Goal: Task Accomplishment & Management: Complete application form

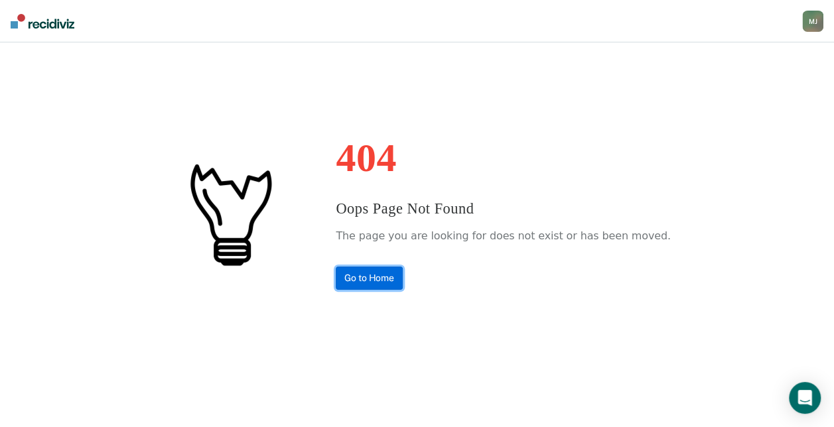
click at [403, 274] on link "Go to Home" at bounding box center [369, 278] width 67 height 23
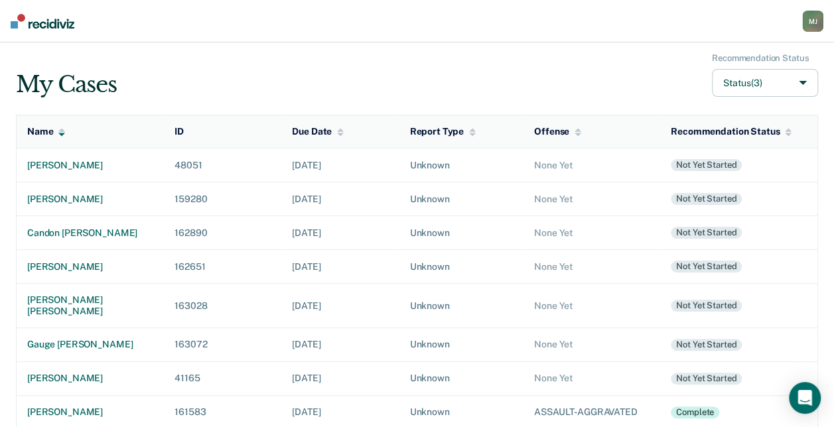
click at [796, 83] on button "Status (3)" at bounding box center [765, 83] width 106 height 29
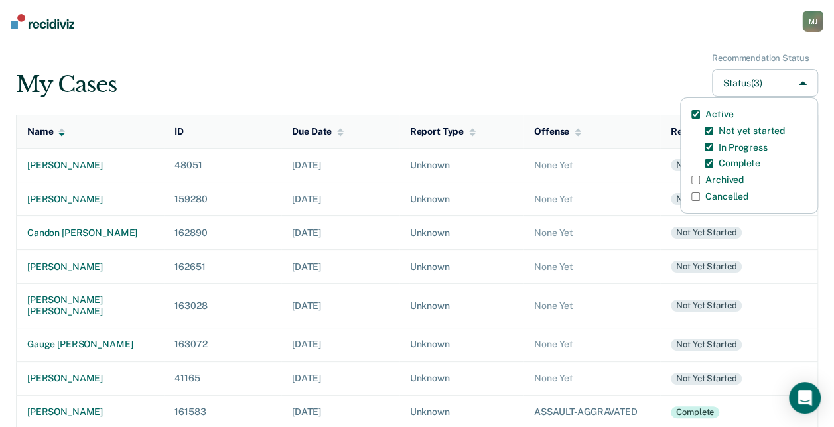
click at [731, 176] on label "Archived" at bounding box center [724, 179] width 38 height 11
click at [700, 176] on input "Archived" at bounding box center [695, 180] width 9 height 9
checkbox input "true"
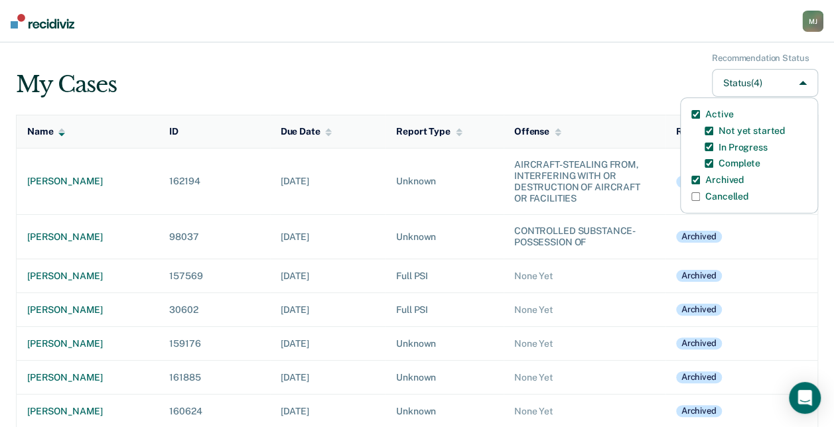
click at [753, 274] on td "Archived" at bounding box center [741, 276] width 153 height 34
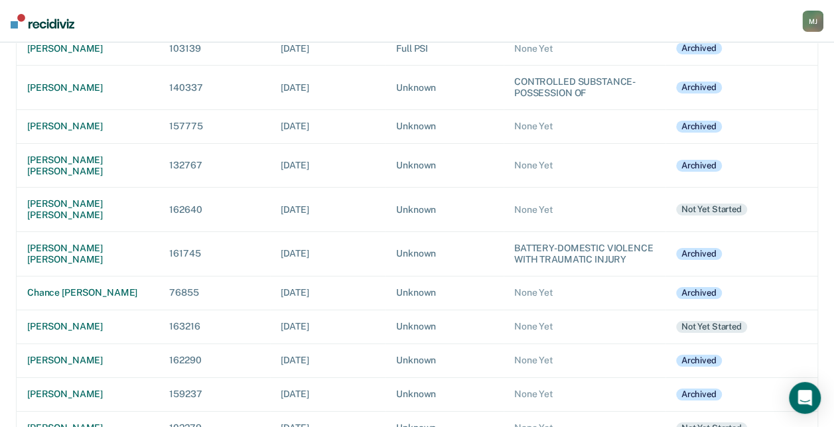
scroll to position [4774, 0]
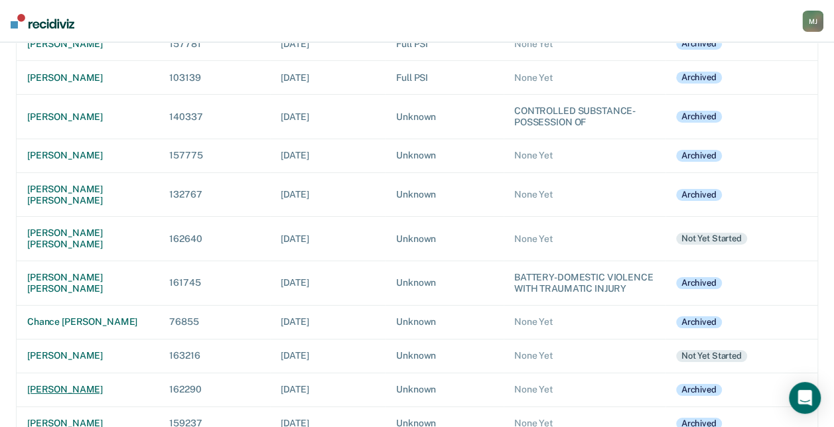
click at [103, 384] on div "[PERSON_NAME]" at bounding box center [87, 389] width 121 height 11
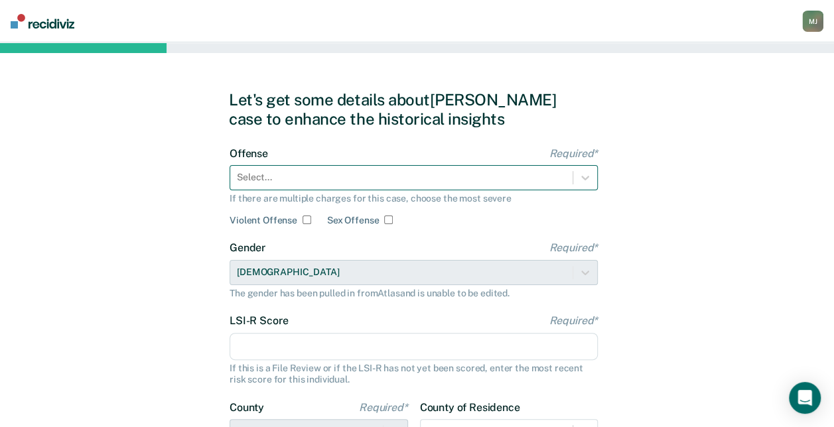
click at [330, 182] on div at bounding box center [401, 178] width 329 height 14
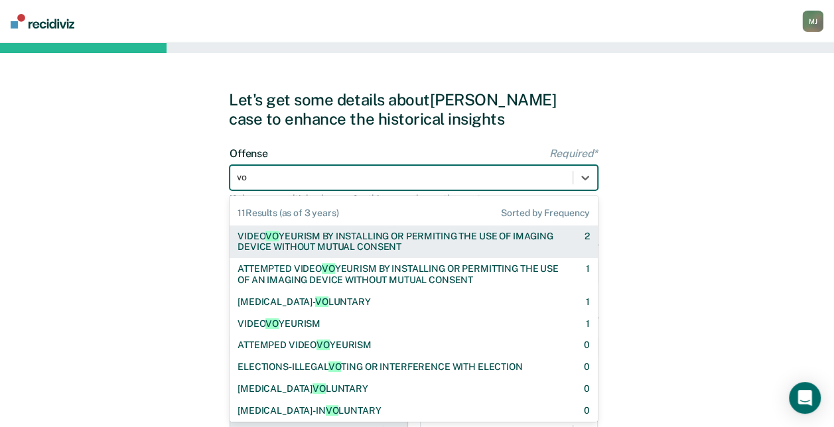
type input "vol"
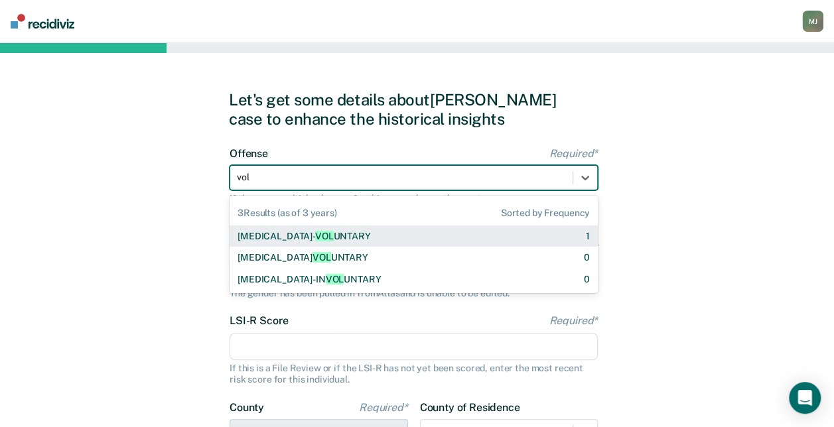
click at [336, 236] on div "[MEDICAL_DATA]- VOL UNTARY" at bounding box center [304, 236] width 133 height 11
checkbox input "true"
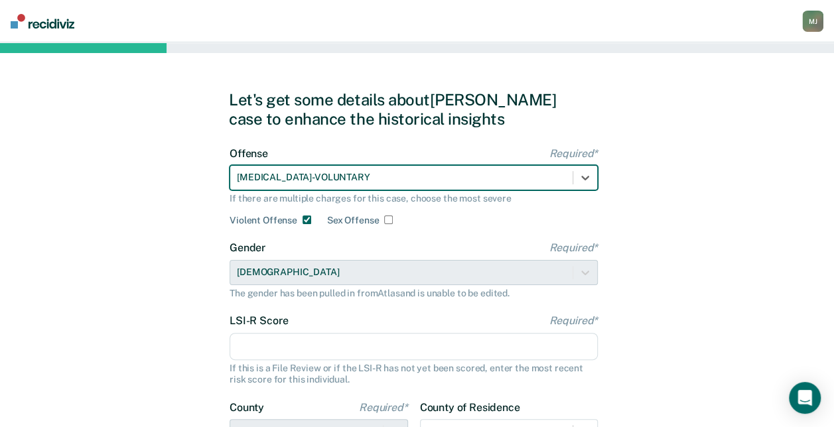
scroll to position [66, 0]
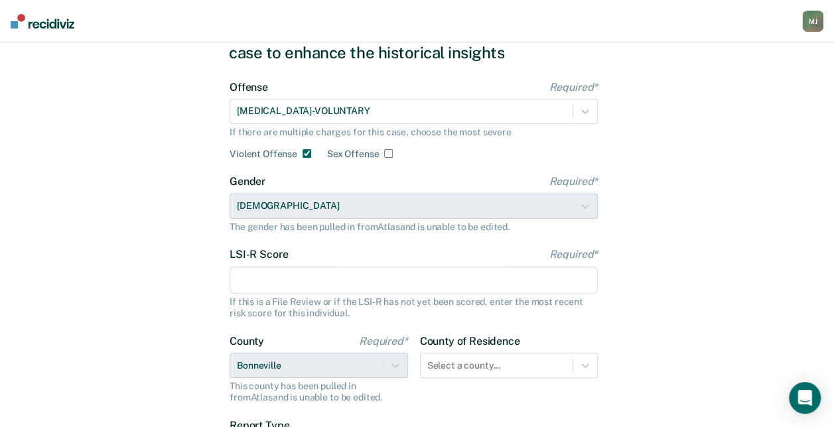
click at [387, 277] on input "LSI-R Score Required*" at bounding box center [414, 281] width 368 height 28
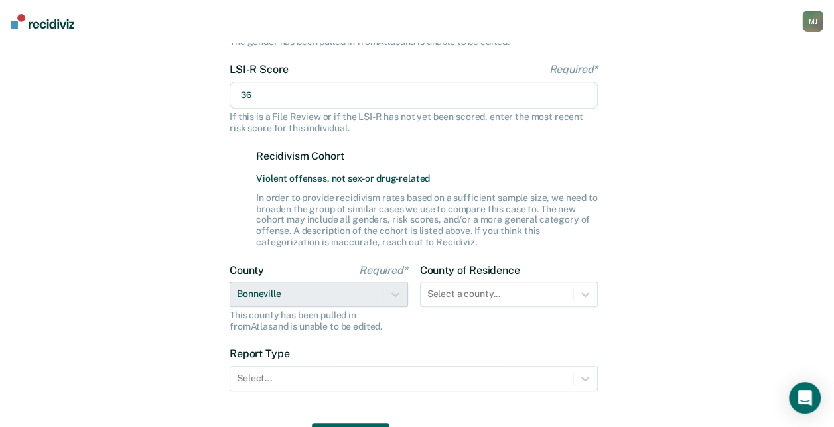
scroll to position [265, 0]
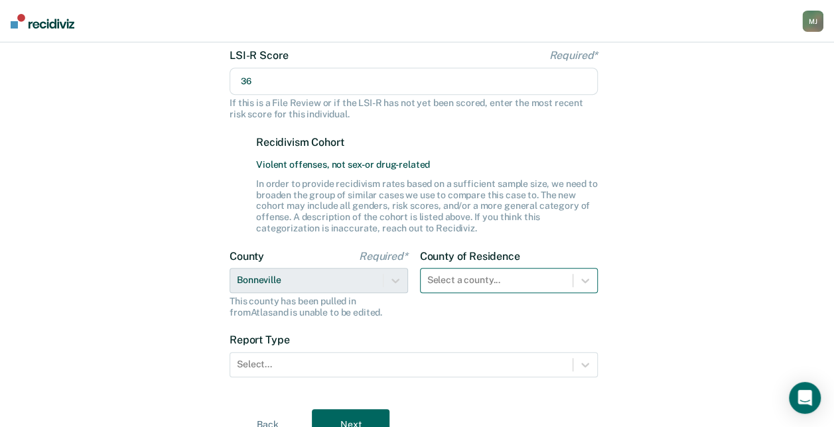
type input "36"
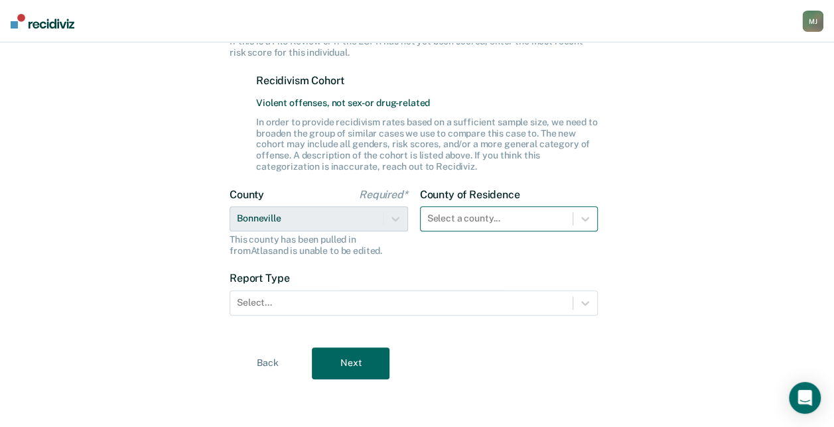
click at [450, 232] on div "Select a county..." at bounding box center [509, 218] width 178 height 25
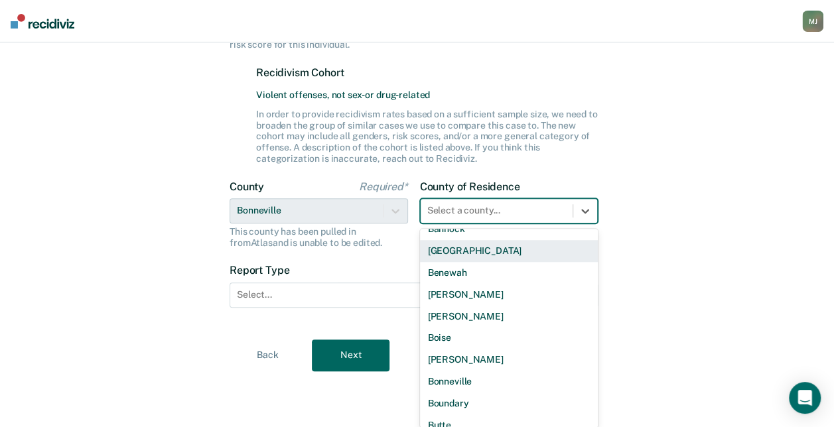
scroll to position [133, 0]
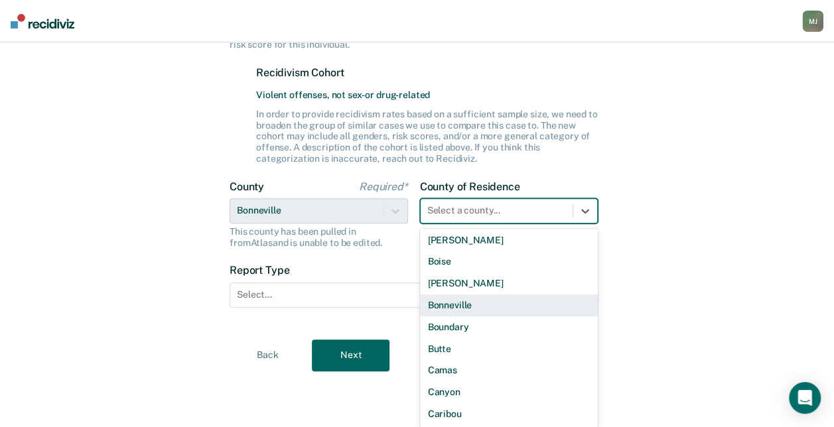
click at [451, 305] on div "Bonneville" at bounding box center [509, 306] width 178 height 22
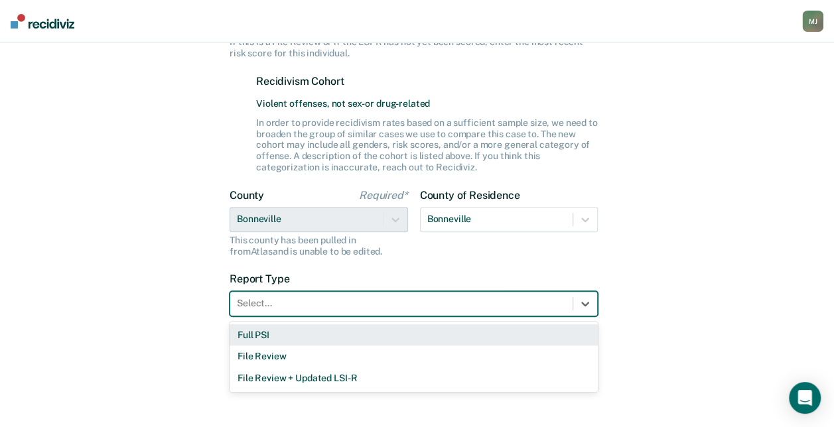
click at [451, 305] on div at bounding box center [401, 304] width 329 height 14
click at [340, 342] on div "Full PSI" at bounding box center [414, 335] width 368 height 22
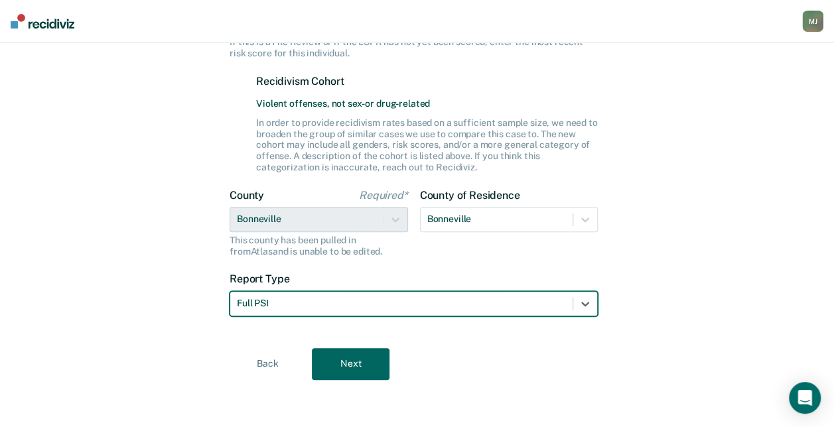
click at [367, 358] on button "Next" at bounding box center [351, 364] width 78 height 32
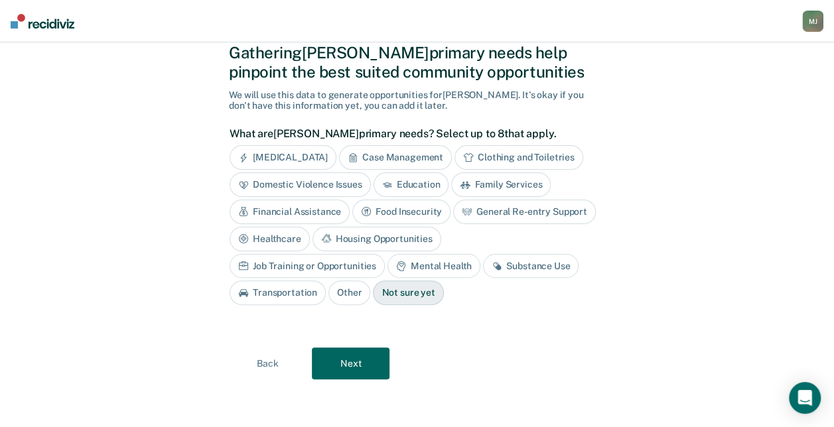
scroll to position [44, 0]
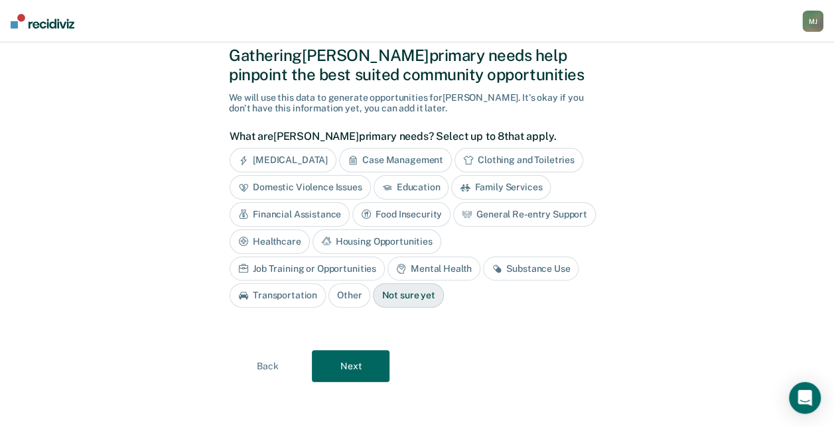
click at [370, 358] on button "Next" at bounding box center [351, 366] width 78 height 32
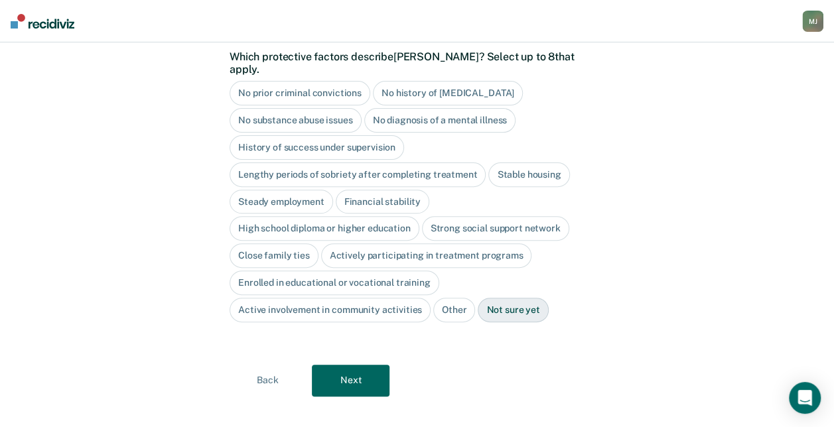
click at [370, 365] on button "Next" at bounding box center [351, 381] width 78 height 32
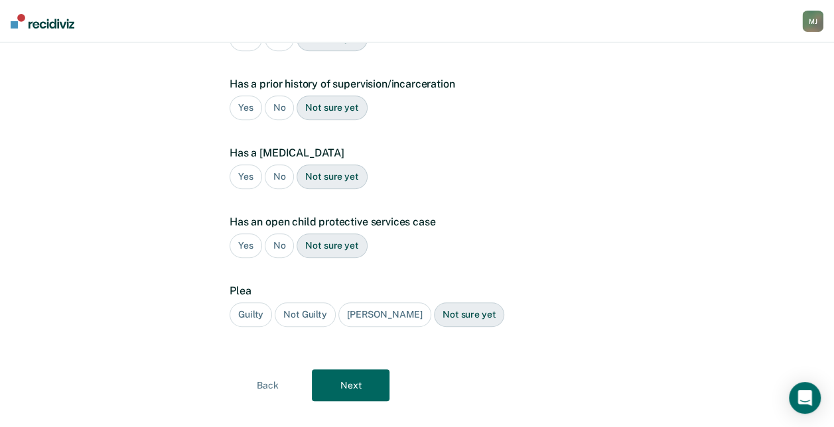
click at [370, 370] on button "Next" at bounding box center [351, 386] width 78 height 32
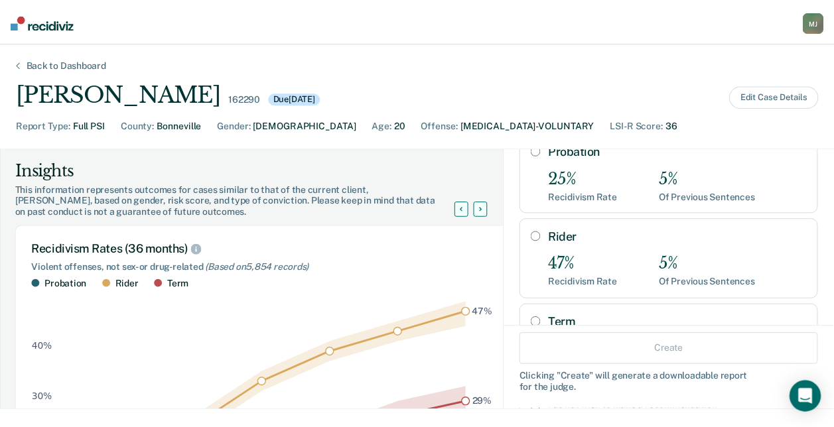
scroll to position [133, 0]
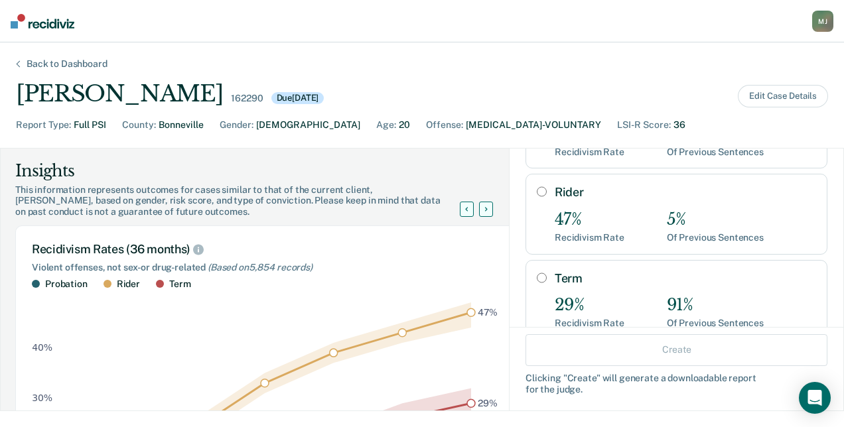
click at [537, 273] on input "Term" at bounding box center [542, 278] width 10 height 11
radio input "true"
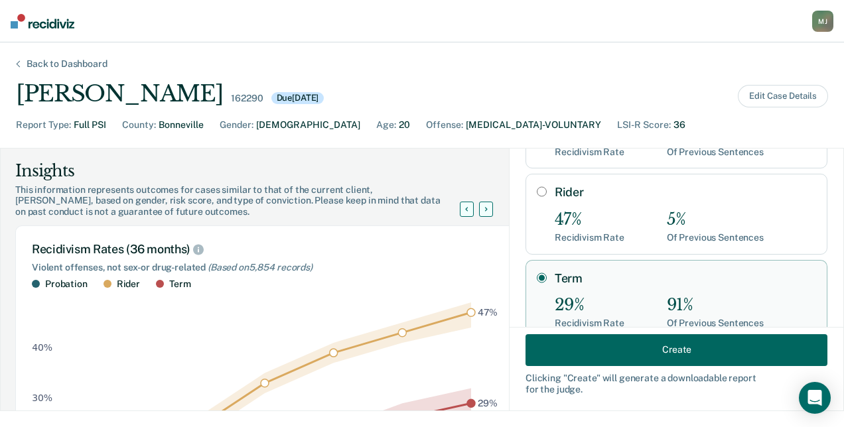
click at [655, 349] on button "Create" at bounding box center [676, 350] width 302 height 32
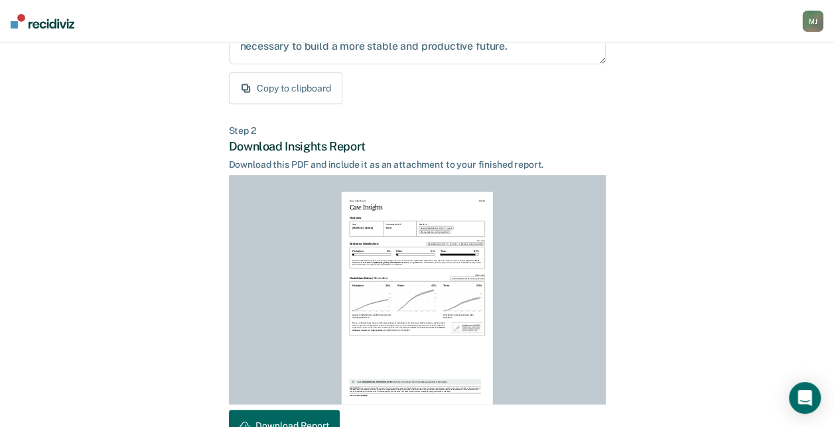
scroll to position [329, 0]
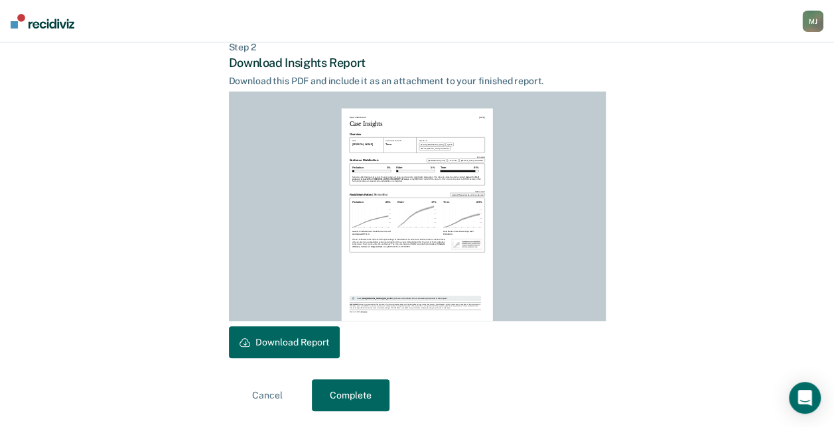
click at [310, 338] on button "Download Report" at bounding box center [284, 342] width 111 height 32
click at [361, 392] on button "Complete" at bounding box center [351, 395] width 78 height 32
